Goal: Information Seeking & Learning: Learn about a topic

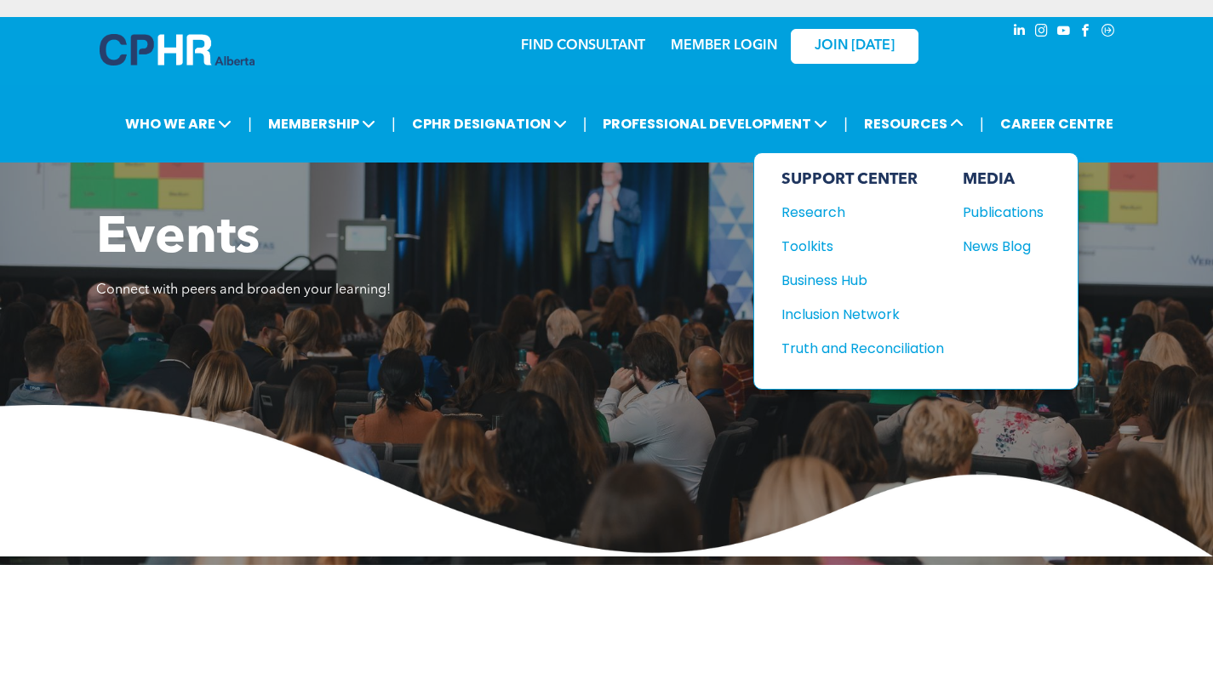
click at [804, 272] on div "Business Hub" at bounding box center [854, 280] width 146 height 21
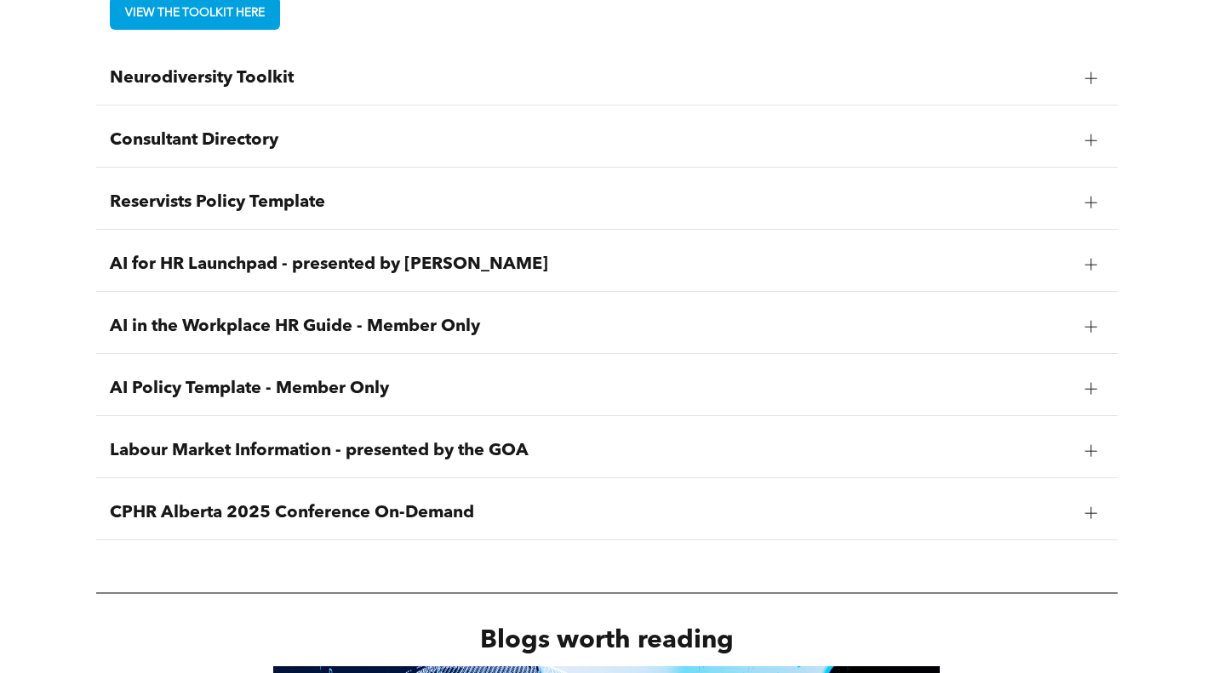
scroll to position [2384, 0]
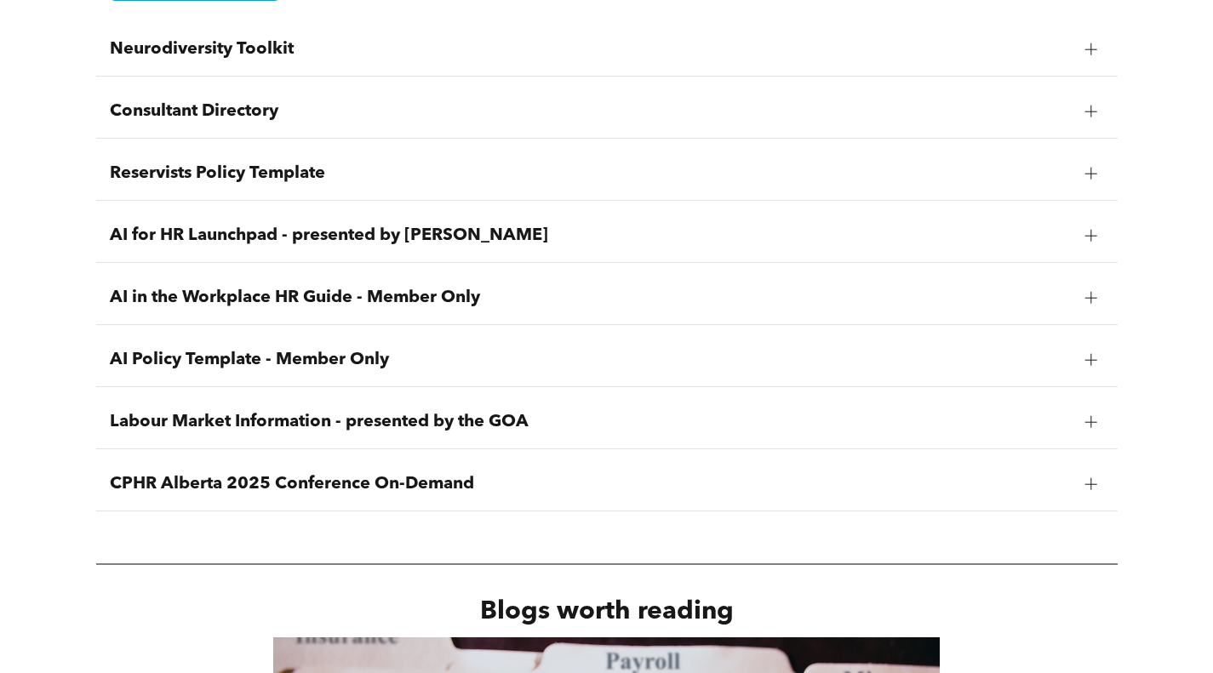
click at [445, 303] on span "AI in the Workplace HR Guide - Member Only" at bounding box center [591, 298] width 962 height 20
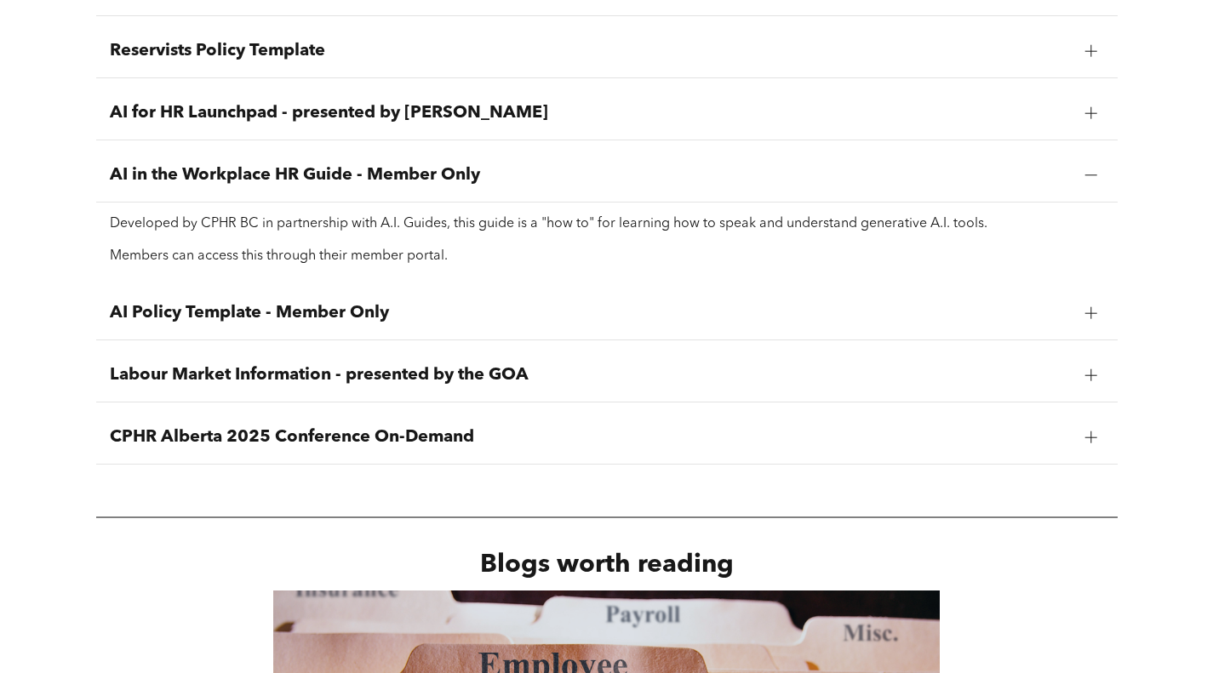
click at [309, 255] on p "Members can access this through their member portal." at bounding box center [607, 257] width 994 height 16
click at [1087, 169] on div at bounding box center [1091, 175] width 12 height 12
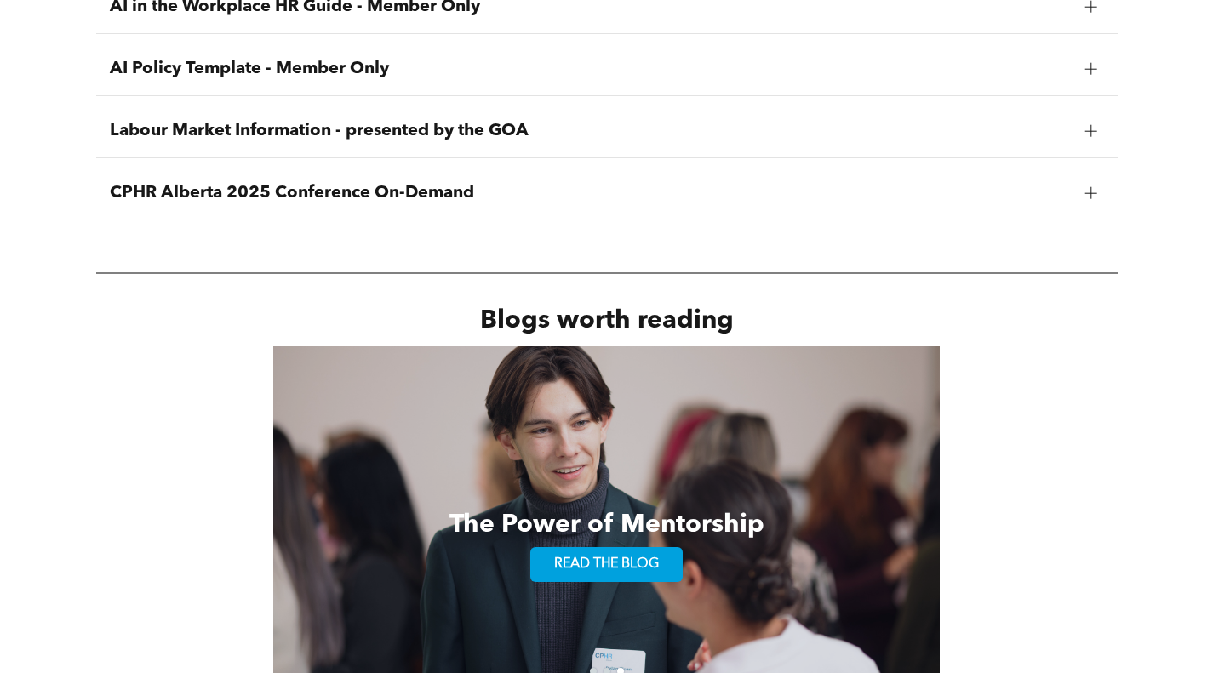
scroll to position [2554, 0]
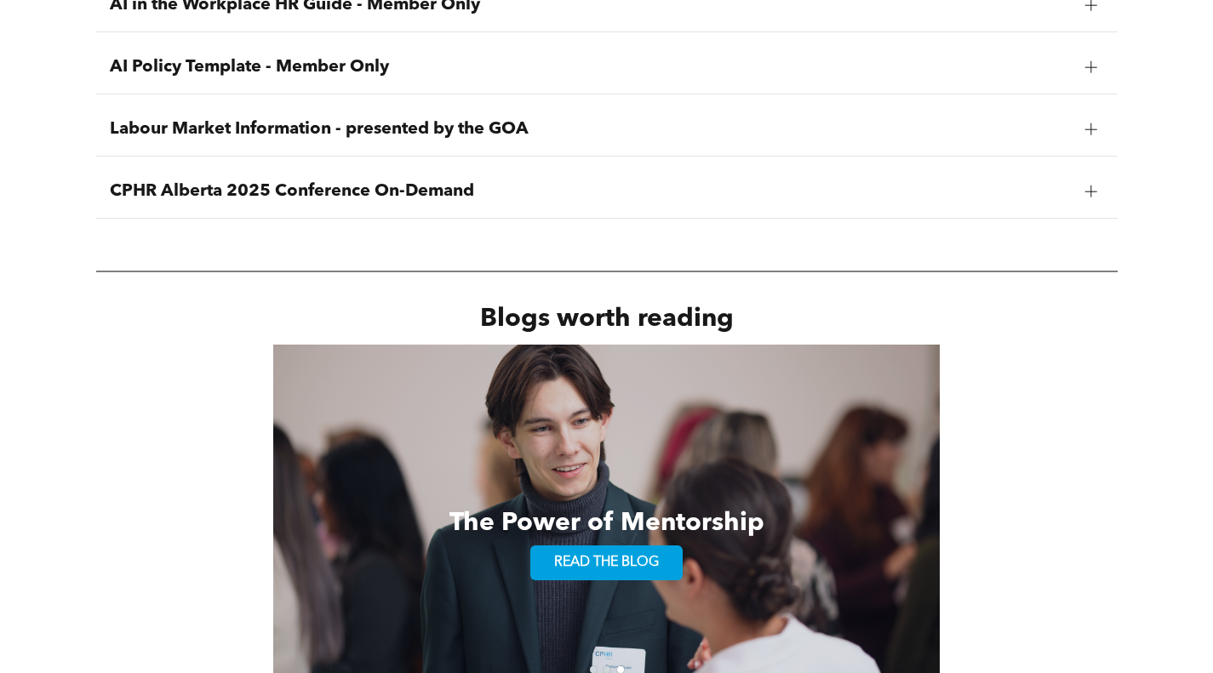
click at [338, 195] on span "CPHR Alberta 2025 Conference On-Demand" at bounding box center [591, 191] width 962 height 20
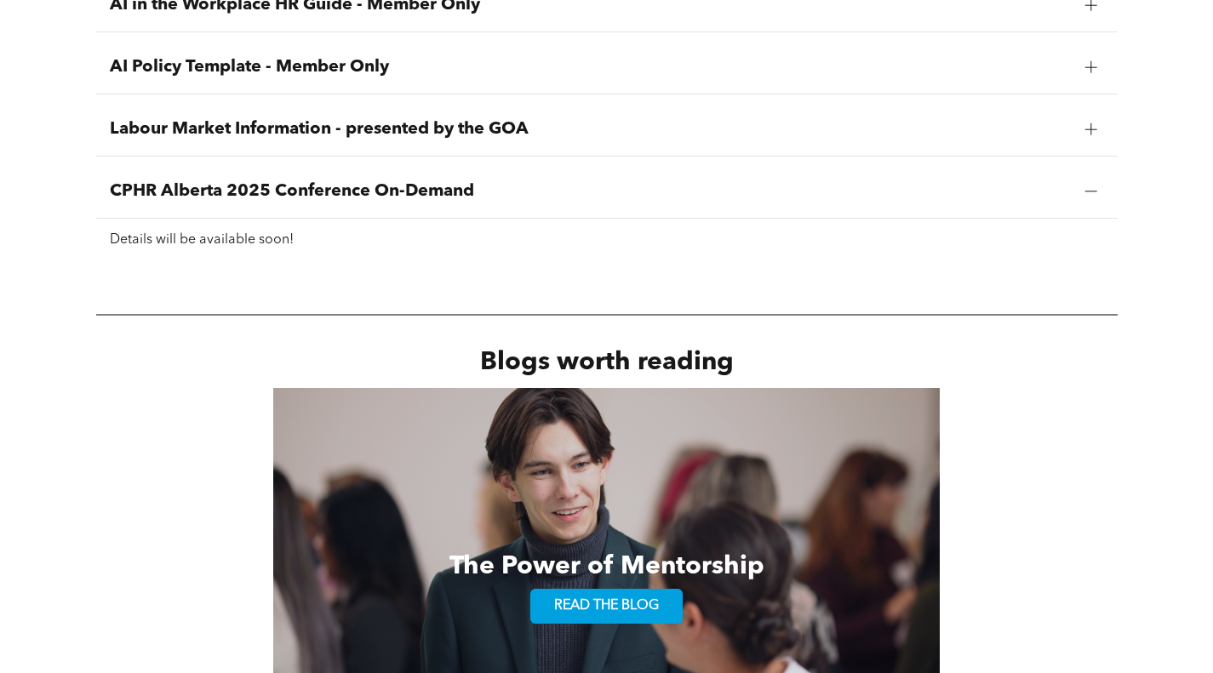
click at [338, 195] on span "CPHR Alberta 2025 Conference On-Demand" at bounding box center [591, 191] width 962 height 20
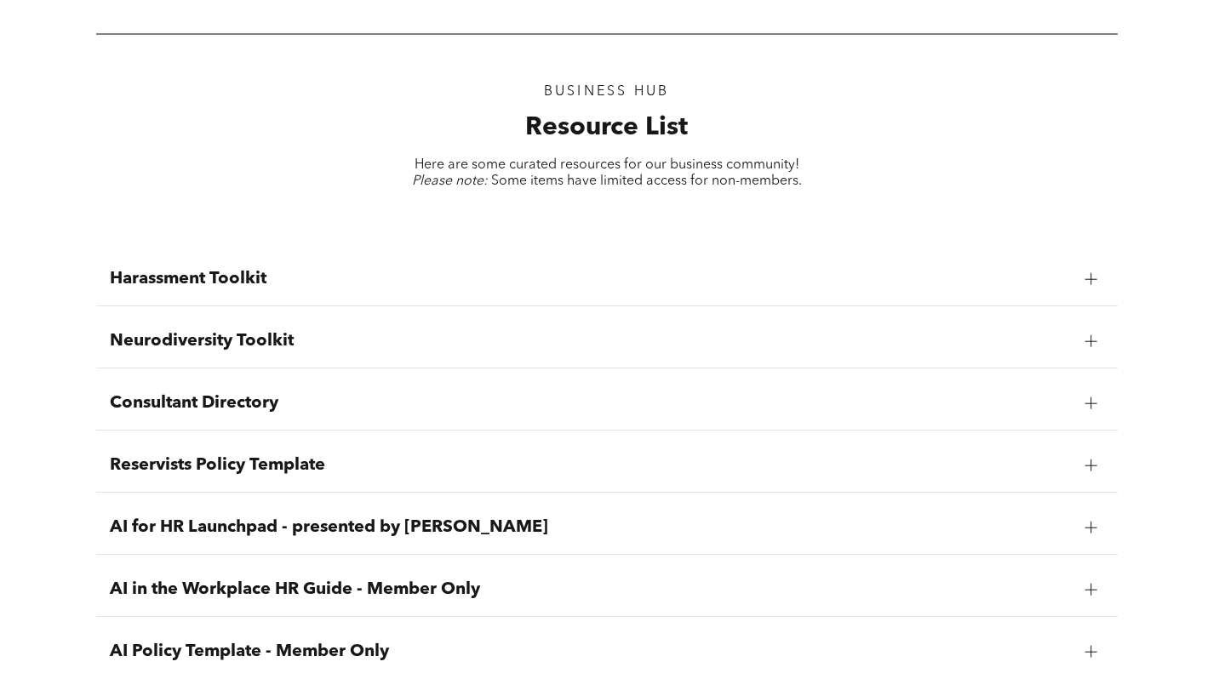
scroll to position [1788, 0]
